Goal: Find specific fact: Find specific fact

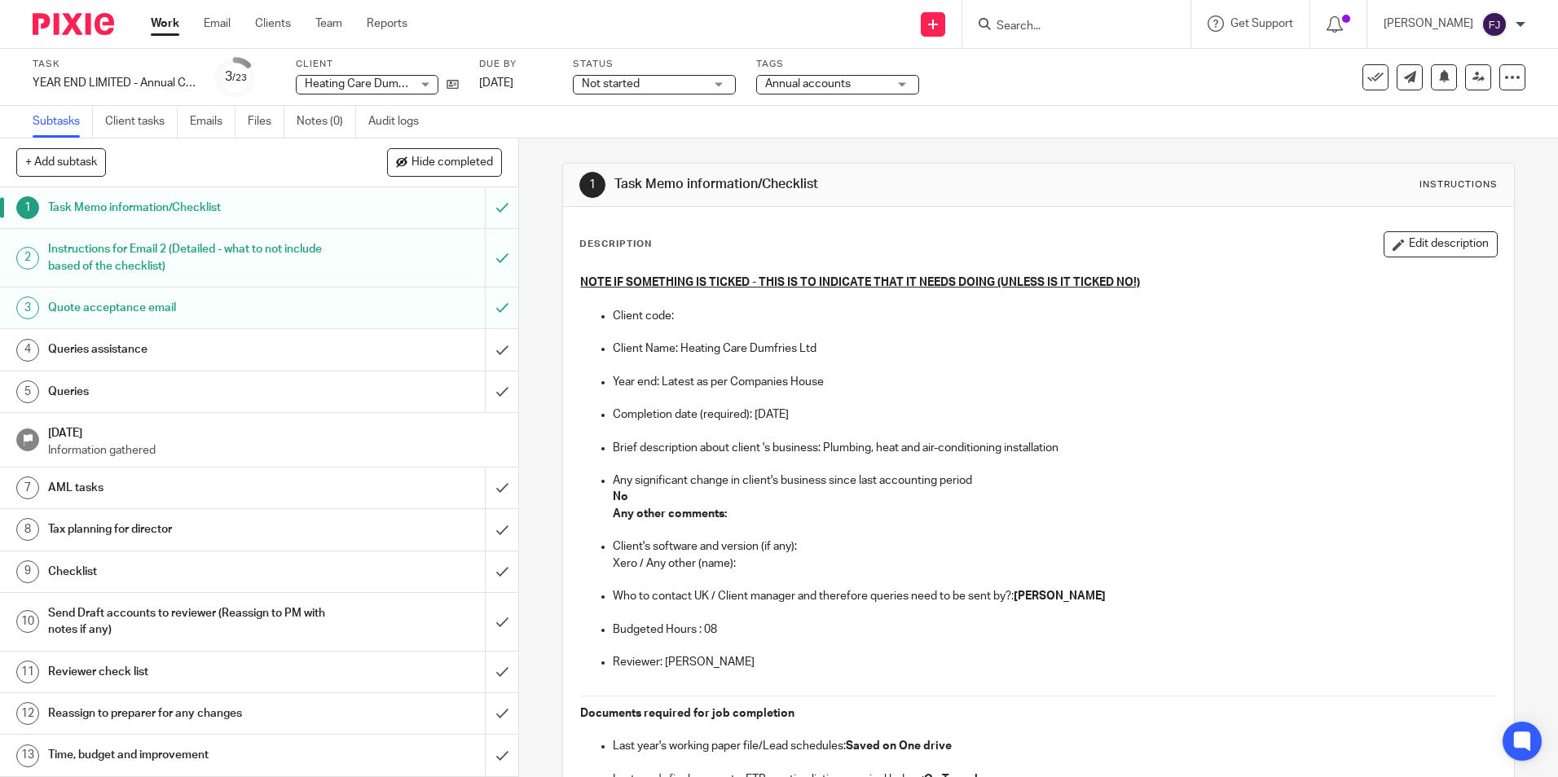
click at [451, 73] on div "Client Heating Care Dumfries Ltd Heating Care Dumfries Ltd No client selected 0…" at bounding box center [377, 77] width 163 height 39
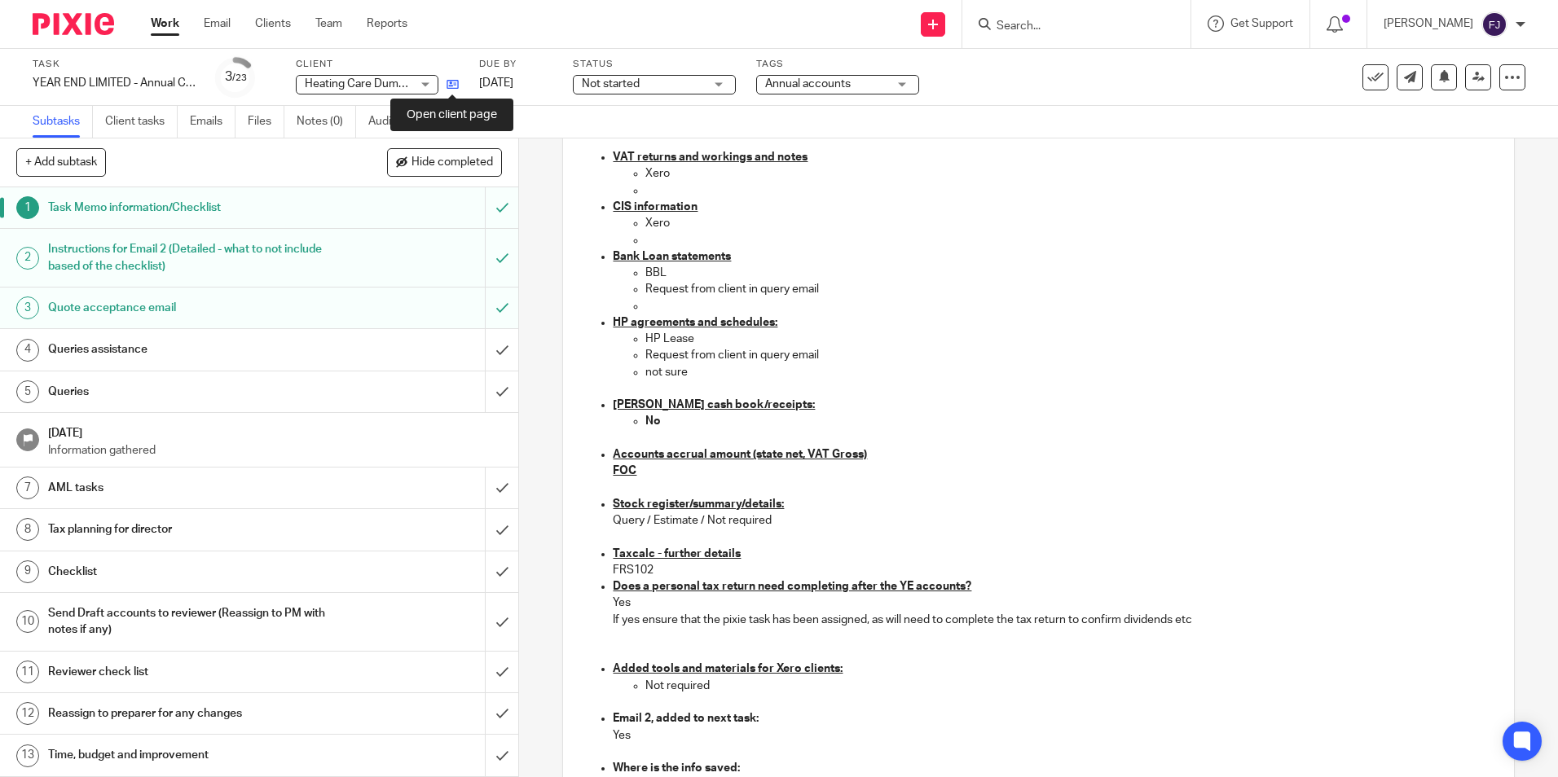
click at [453, 82] on icon at bounding box center [453, 84] width 12 height 12
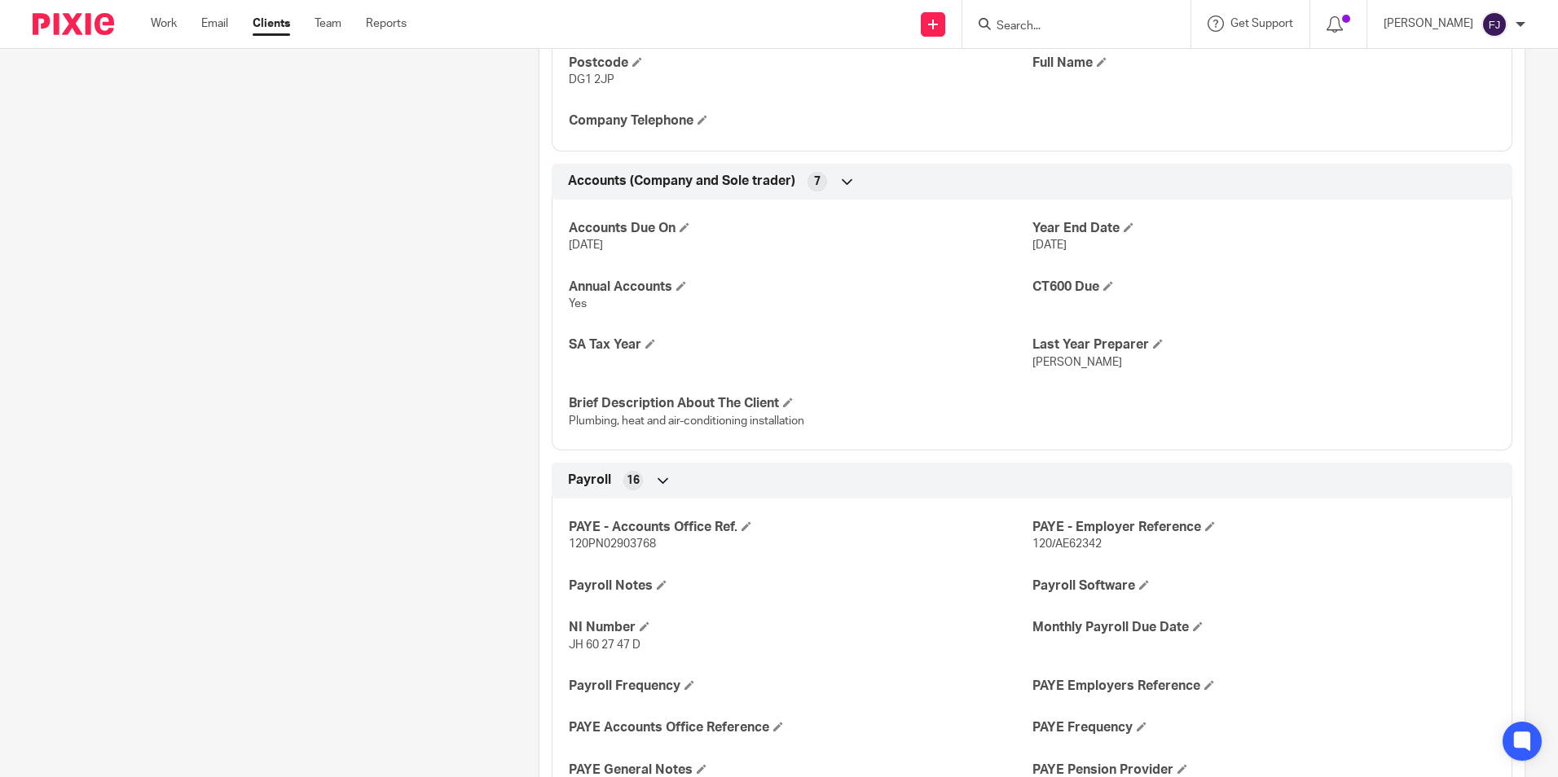
scroll to position [1548, 0]
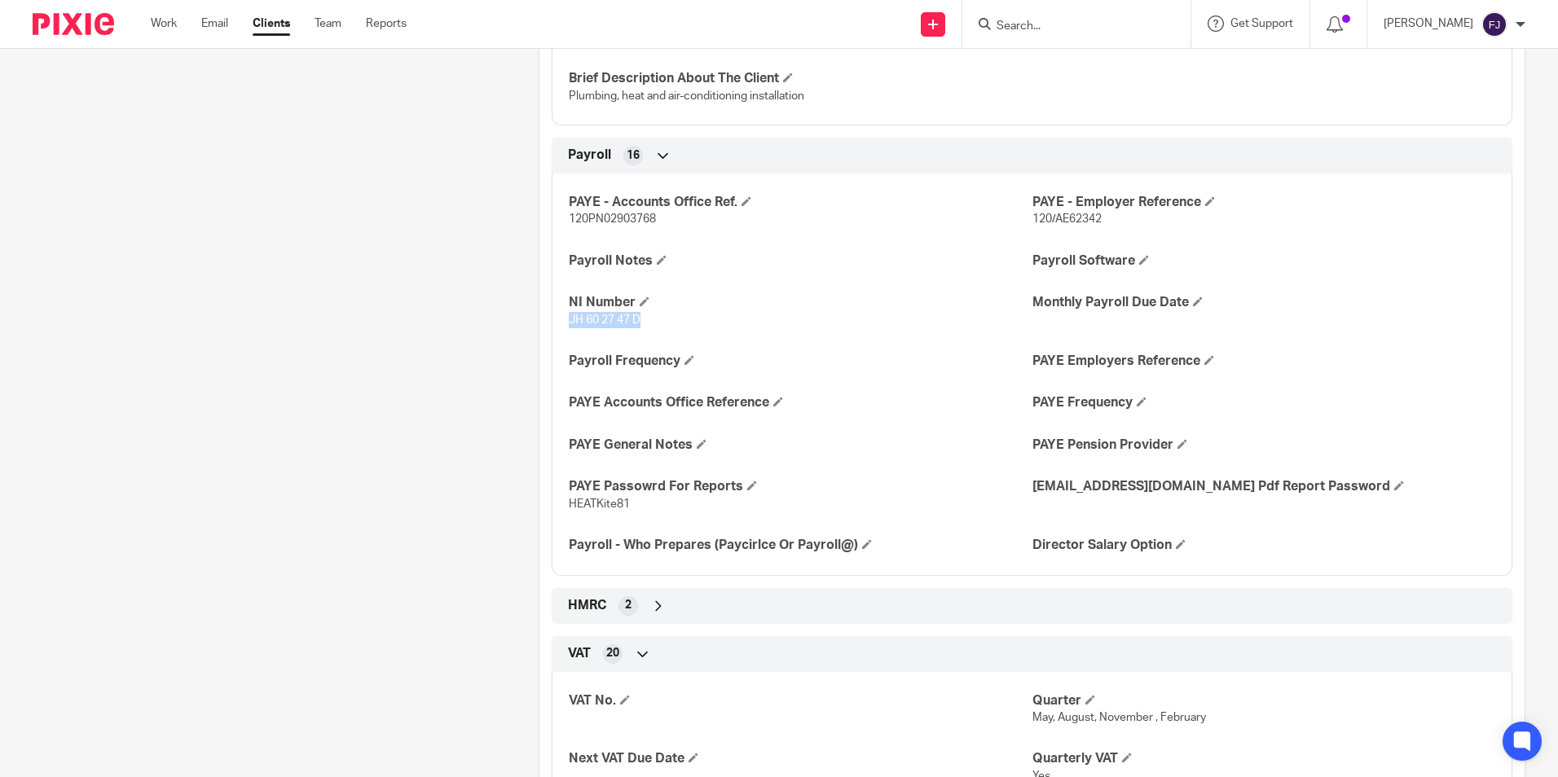
drag, startPoint x: 564, startPoint y: 334, endPoint x: 638, endPoint y: 333, distance: 74.2
click at [638, 333] on div "PAYE - Accounts Office Ref. 120PN02903768 PAYE - Employer Reference 120/AE62342…" at bounding box center [1032, 368] width 961 height 415
copy span "JH 60 27 47 D"
drag, startPoint x: 566, startPoint y: 513, endPoint x: 642, endPoint y: 518, distance: 75.9
click at [642, 518] on div "PAYE - Accounts Office Ref. 120PN02903768 PAYE - Employer Reference 120/AE62342…" at bounding box center [1032, 368] width 961 height 415
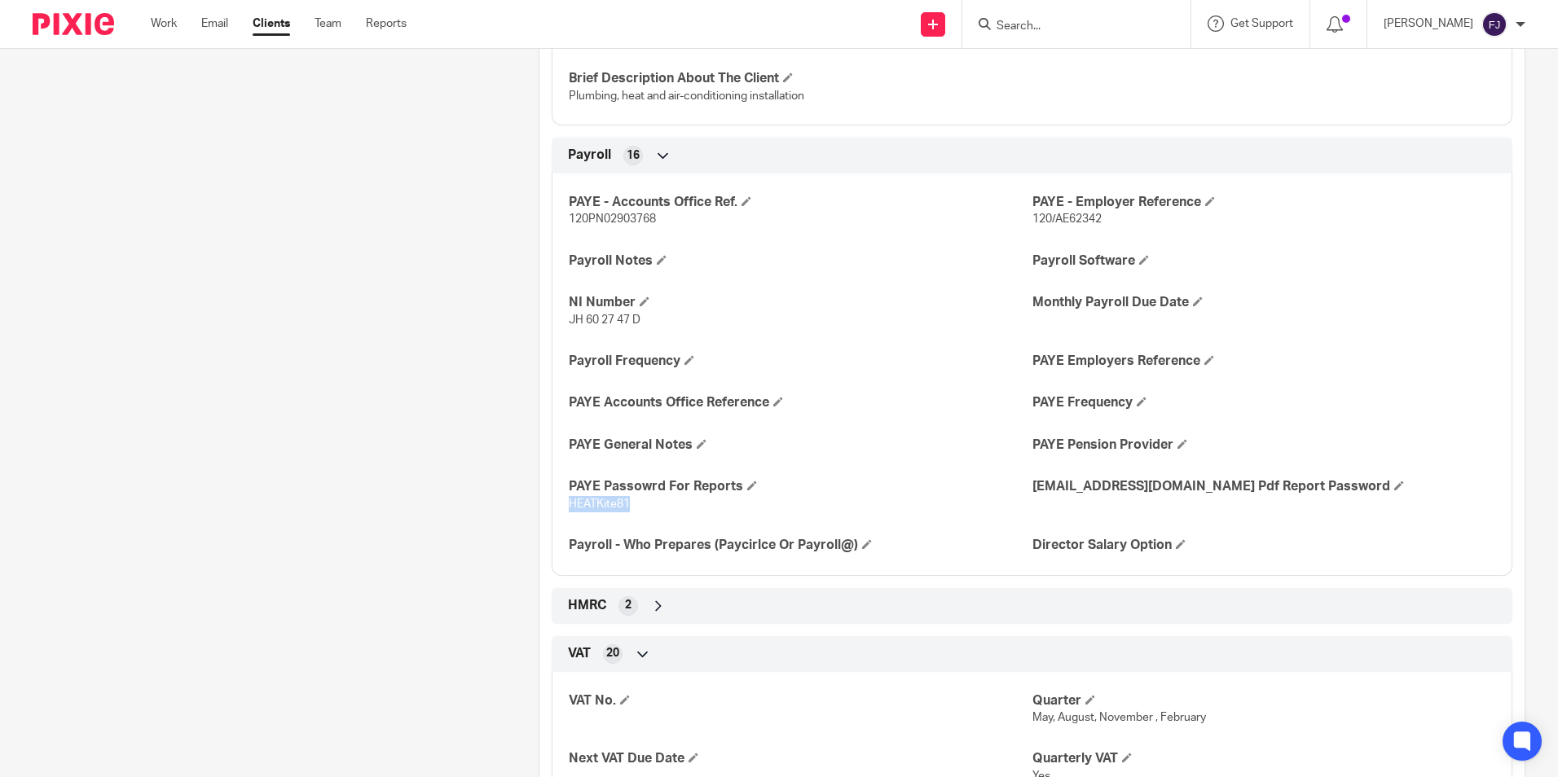
copy span "HEATKite81"
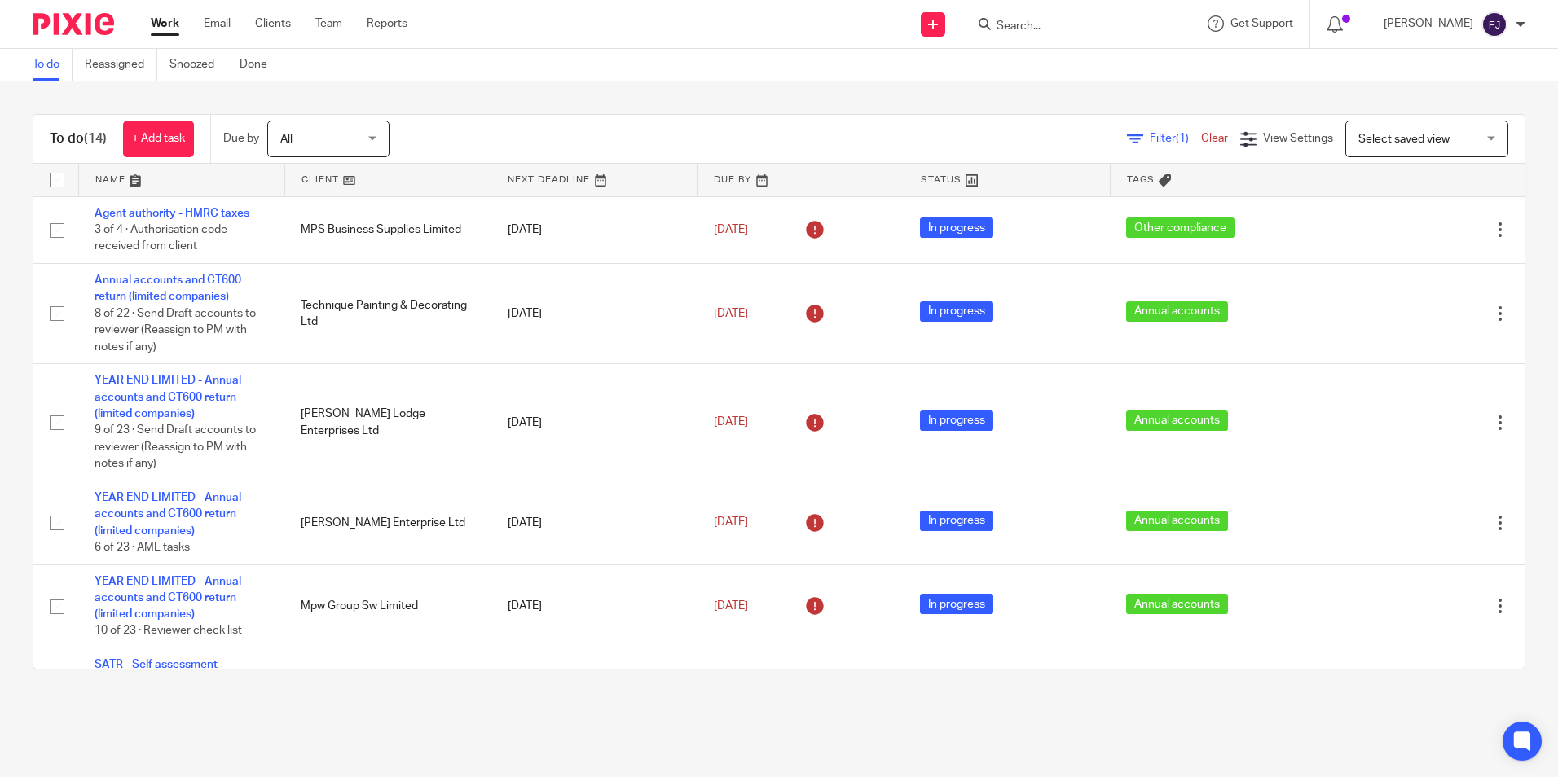
click at [174, 24] on link "Work" at bounding box center [165, 23] width 29 height 16
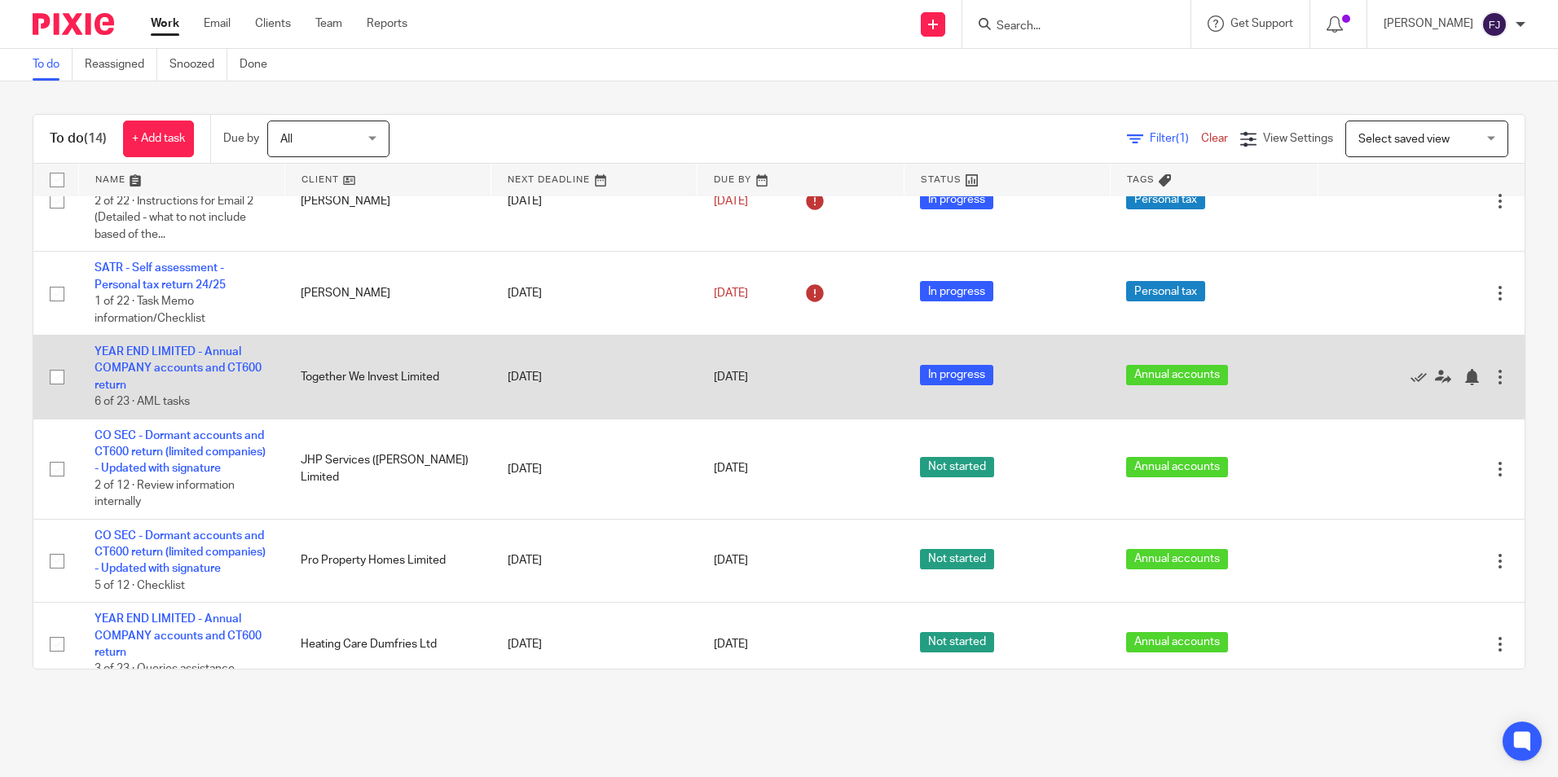
scroll to position [472, 0]
